Goal: Transaction & Acquisition: Purchase product/service

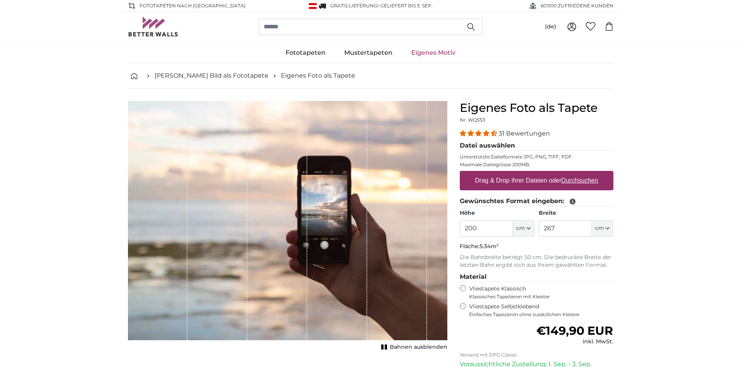
scroll to position [39, 0]
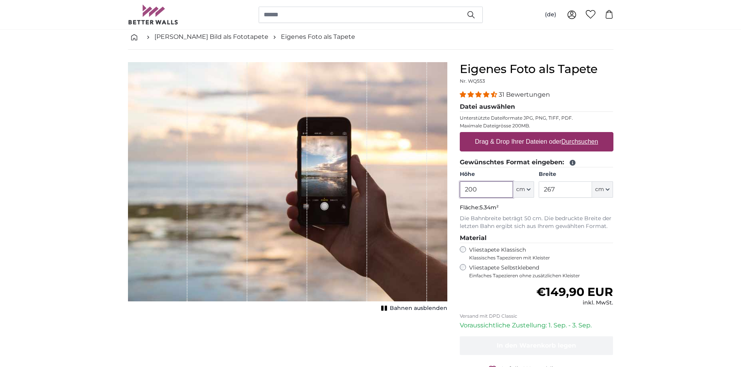
drag, startPoint x: 484, startPoint y: 190, endPoint x: 460, endPoint y: 189, distance: 24.5
click at [460, 189] on input "200" at bounding box center [486, 190] width 53 height 16
type input "375"
type input "598"
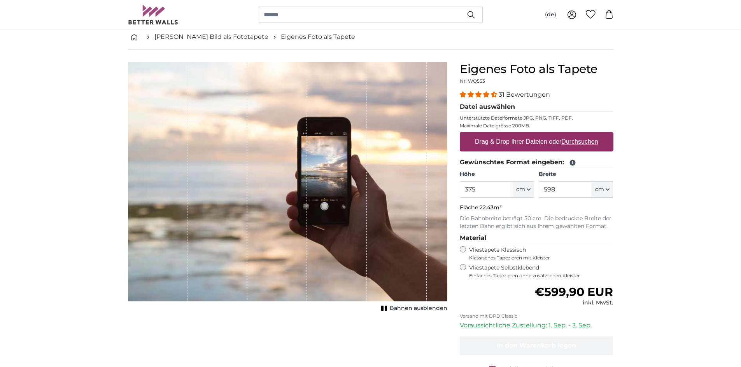
click at [576, 141] on u "Durchsuchen" at bounding box center [579, 141] width 37 height 7
click at [576, 135] on input "Drag & Drop Ihrer Dateien oder Durchsuchen" at bounding box center [537, 133] width 154 height 2
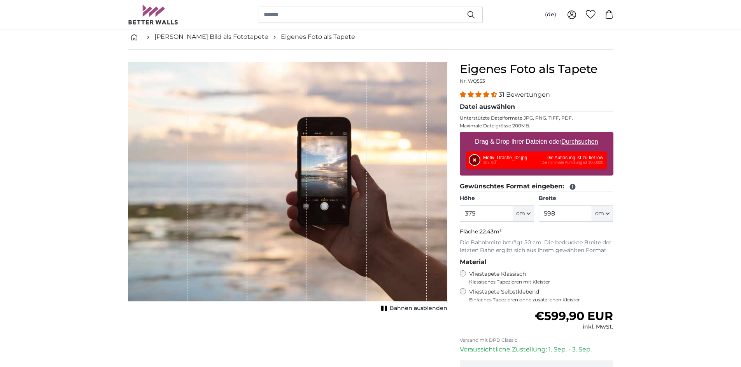
click at [476, 159] on button "Entfernen" at bounding box center [474, 160] width 10 height 10
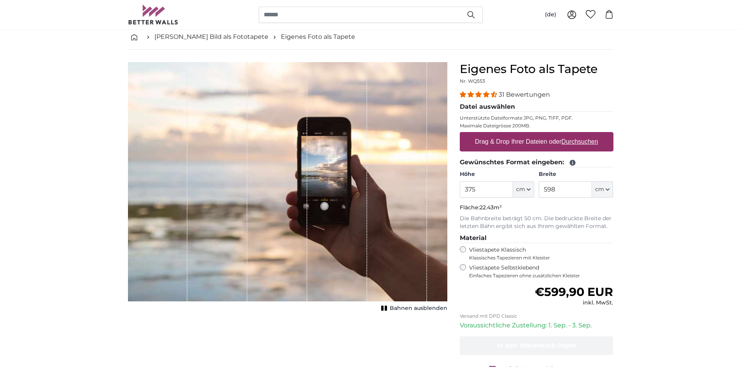
drag, startPoint x: 369, startPoint y: 206, endPoint x: 353, endPoint y: 205, distance: 16.0
click at [353, 205] on div "1 of 1" at bounding box center [287, 182] width 319 height 240
click at [399, 308] on span "Bahnen ausblenden" at bounding box center [419, 309] width 58 height 8
click at [398, 309] on span "Bahnen einblenden" at bounding box center [418, 309] width 57 height 8
click at [398, 308] on span "Bahnen ausblenden" at bounding box center [419, 309] width 58 height 8
